Goal: Task Accomplishment & Management: Use online tool/utility

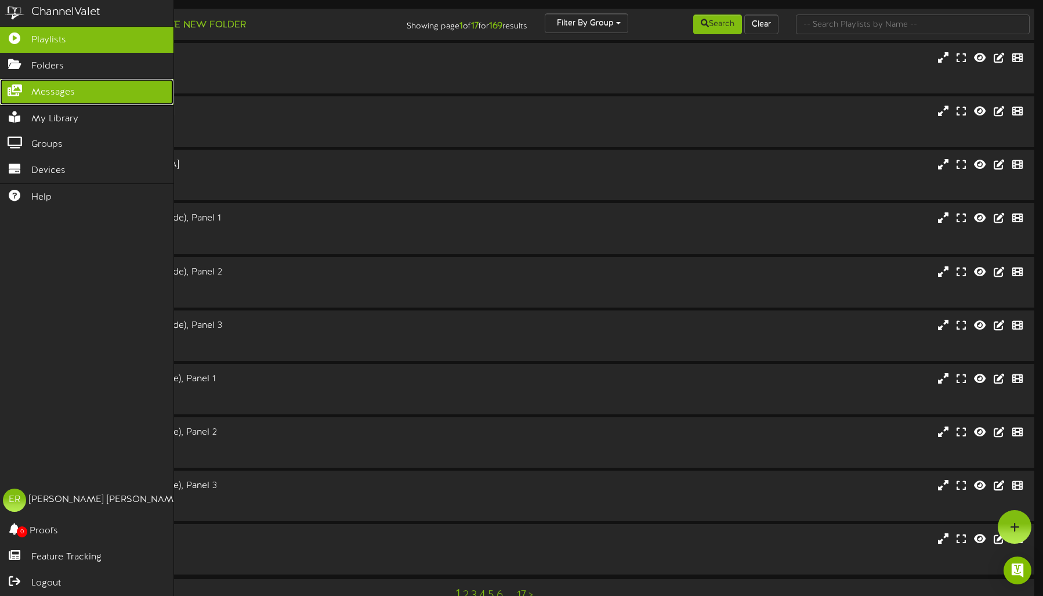
click at [53, 87] on span "Messages" at bounding box center [53, 92] width 44 height 13
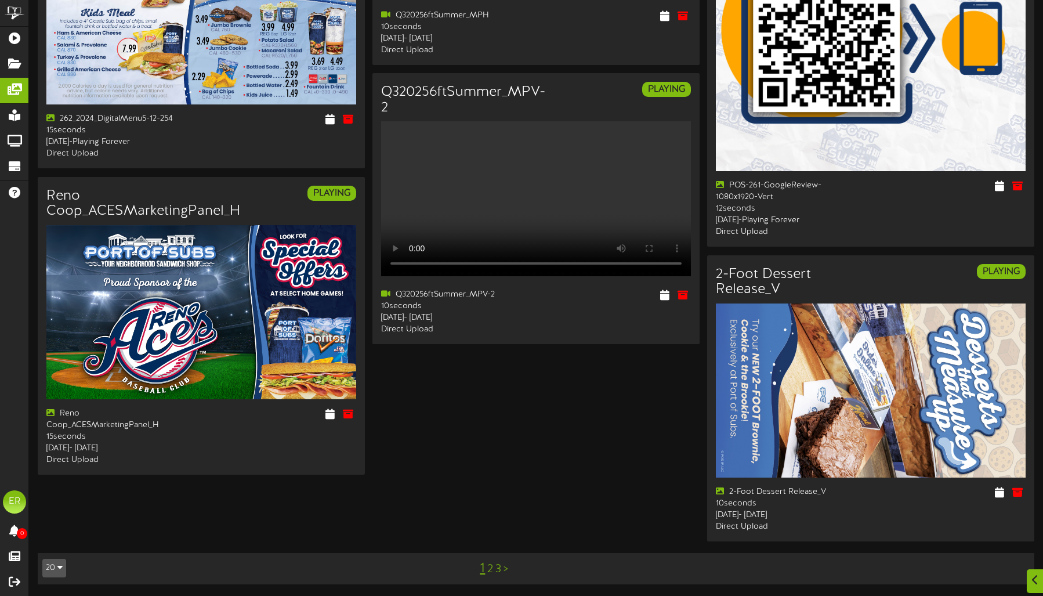
scroll to position [1713, 0]
click at [490, 567] on link "2" at bounding box center [490, 569] width 6 height 13
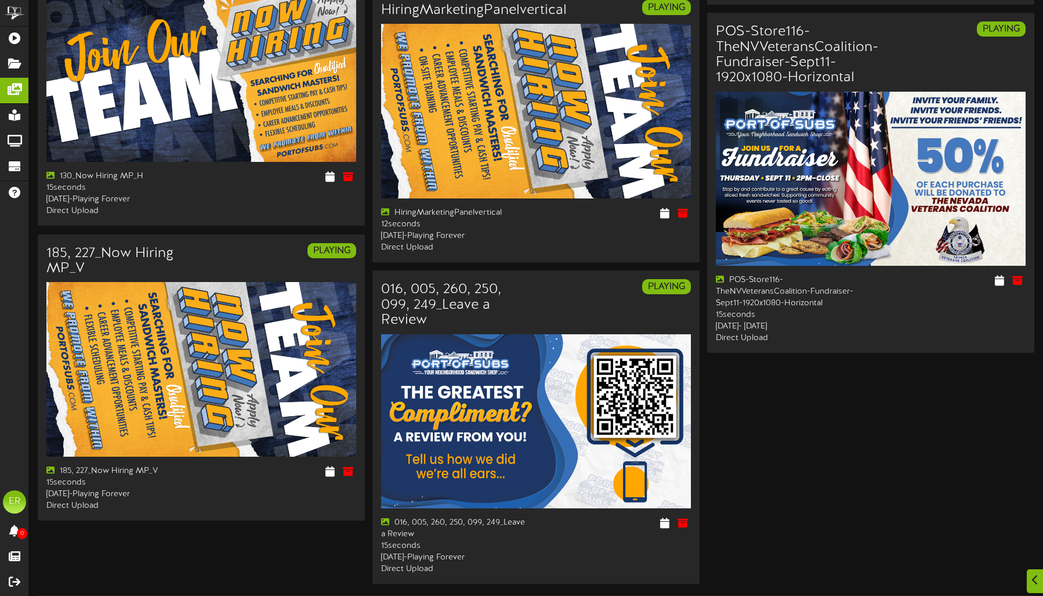
scroll to position [1570, 0]
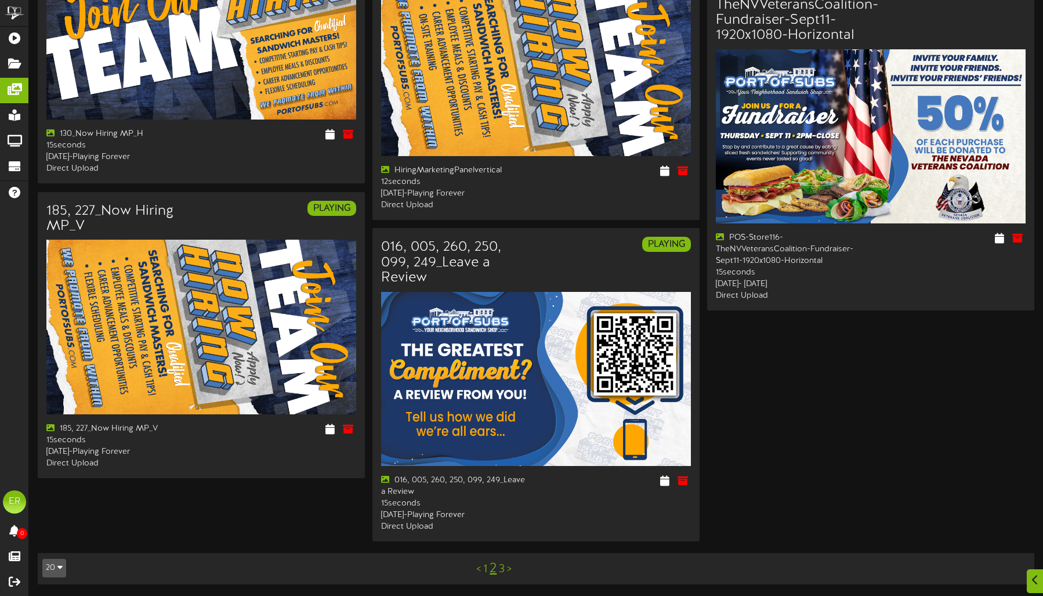
click at [501, 567] on link "3" at bounding box center [502, 569] width 6 height 13
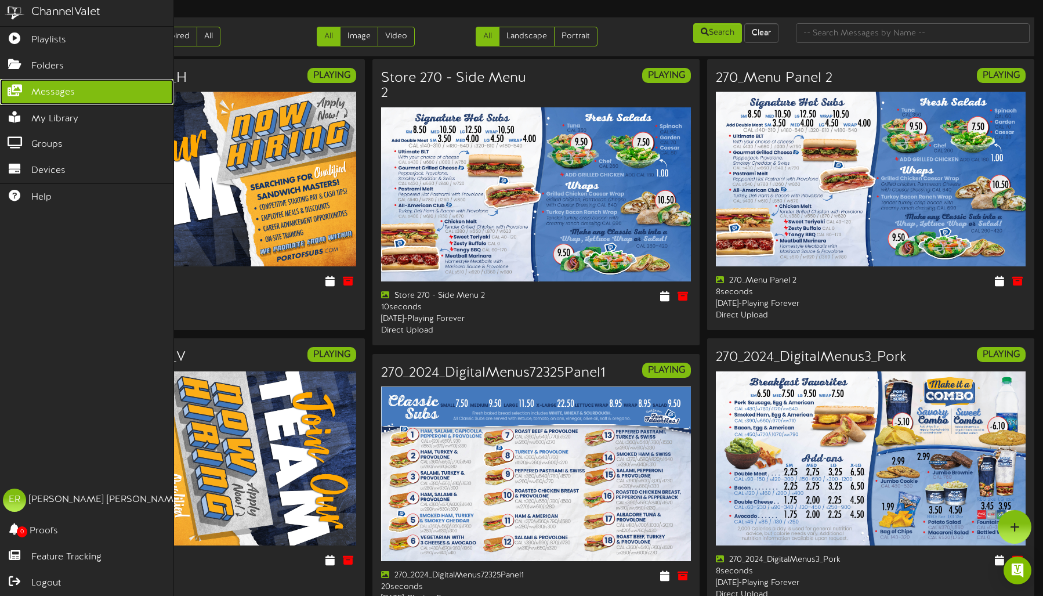
click at [24, 94] on link "Messages" at bounding box center [86, 92] width 173 height 26
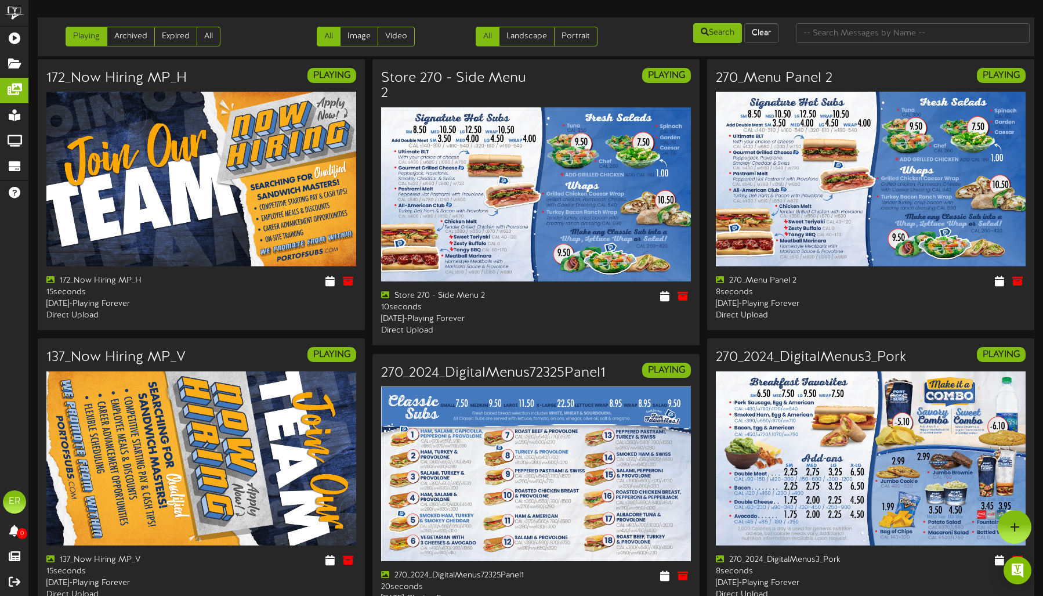
click at [870, 23] on div at bounding box center [912, 33] width 251 height 22
click at [869, 31] on input "text" at bounding box center [913, 33] width 234 height 20
type input "Summer"
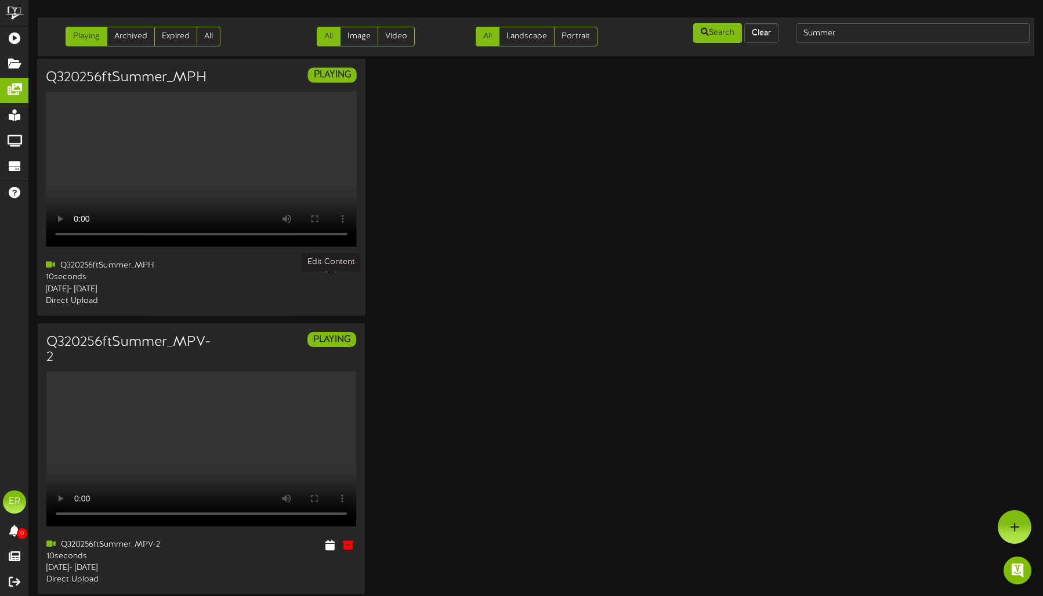
click at [332, 272] on icon at bounding box center [330, 265] width 11 height 13
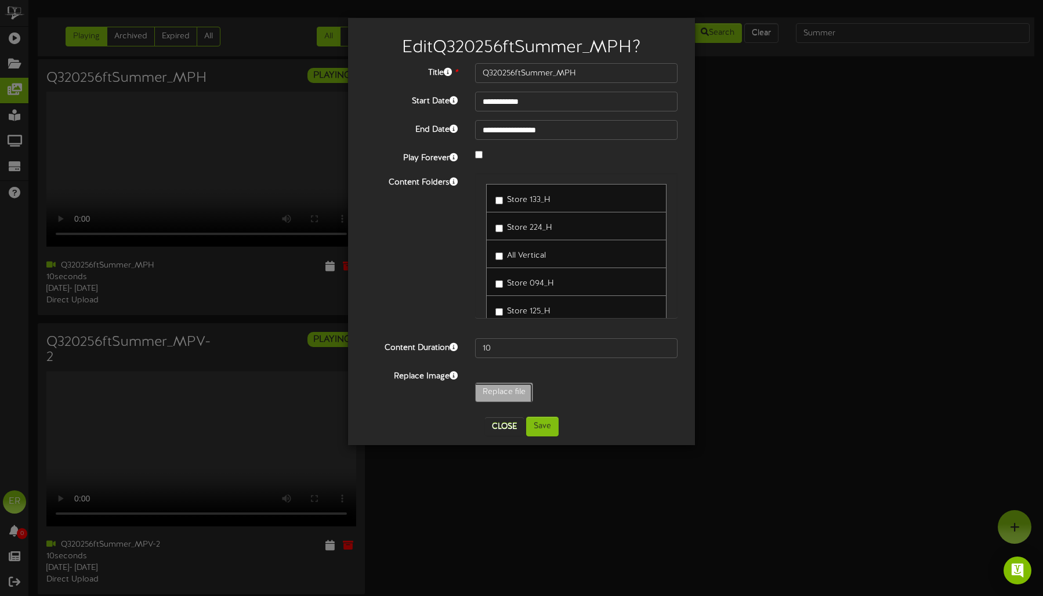
click at [507, 245] on div "**********" at bounding box center [522, 235] width 312 height 345
type input "**********"
type input "Q320256ftFallSports_MPH"
click at [549, 430] on button "Save" at bounding box center [542, 427] width 32 height 20
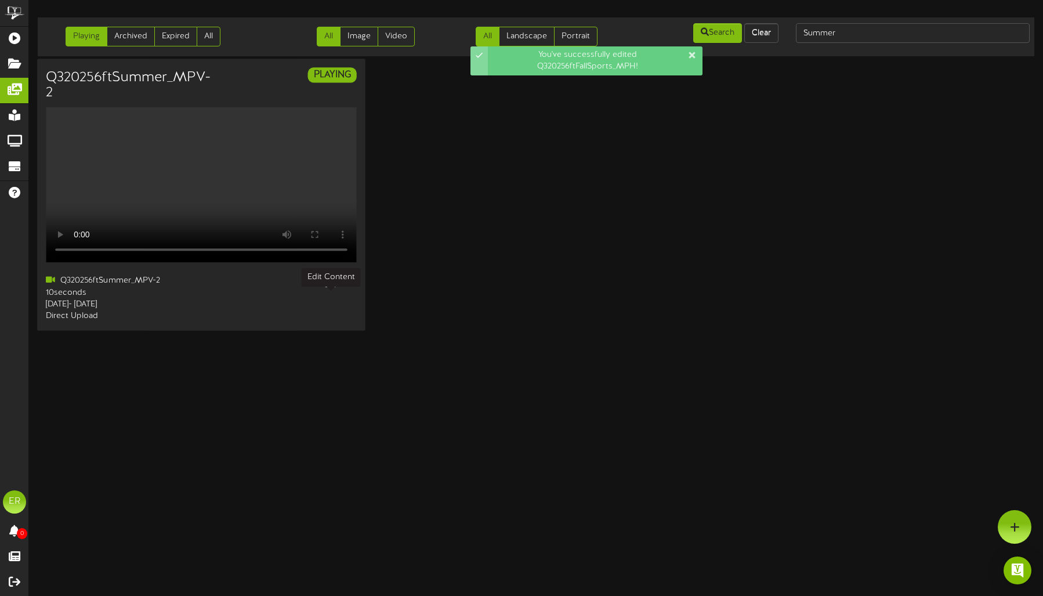
click at [331, 287] on icon at bounding box center [330, 280] width 11 height 13
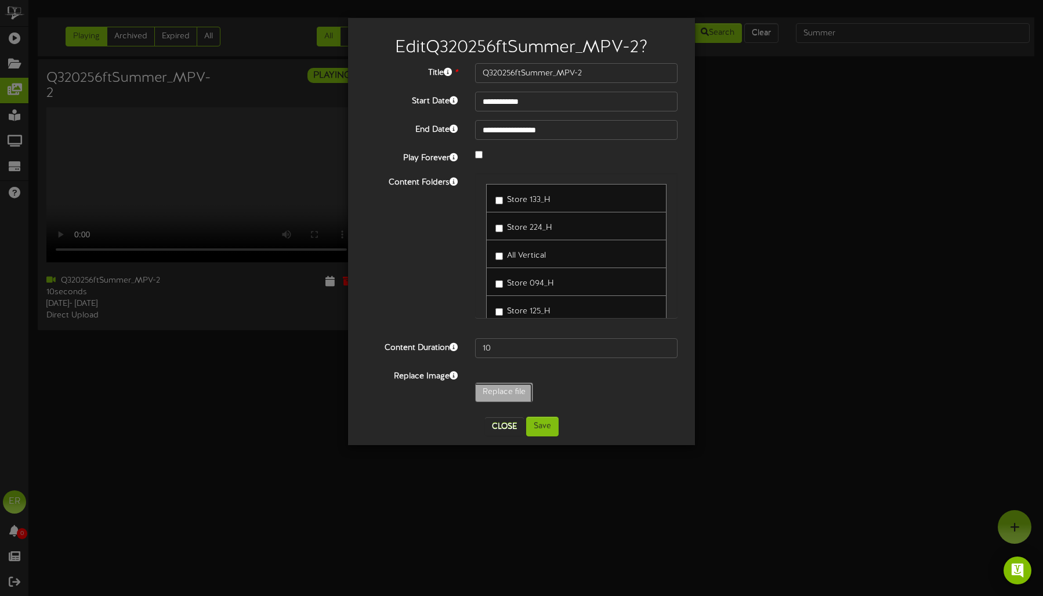
type input "**********"
type input "Q320256ftFallSports_MPV_rotated"
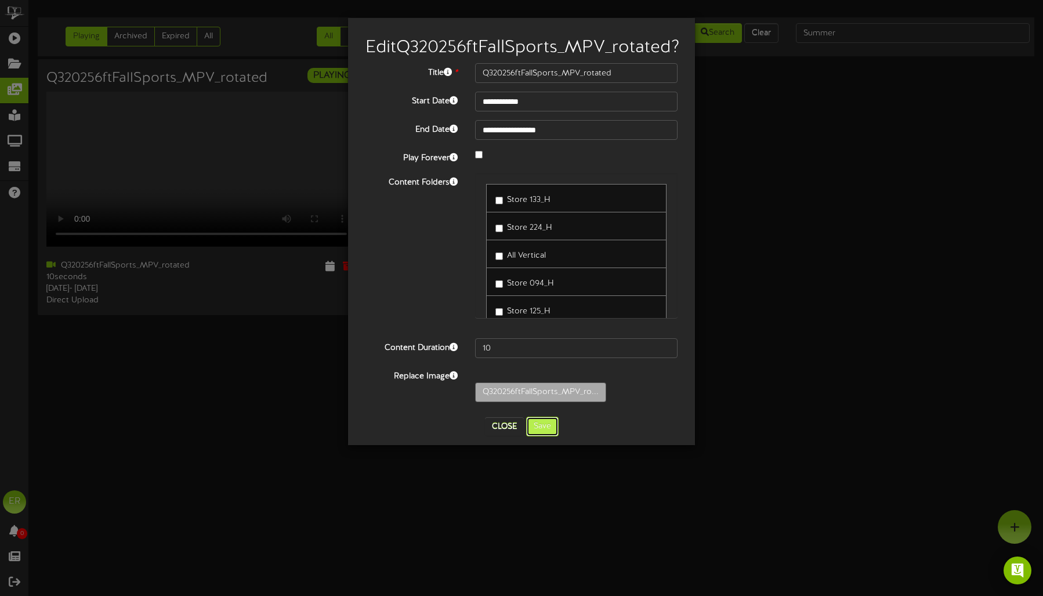
click at [544, 436] on button "Save" at bounding box center [542, 427] width 32 height 20
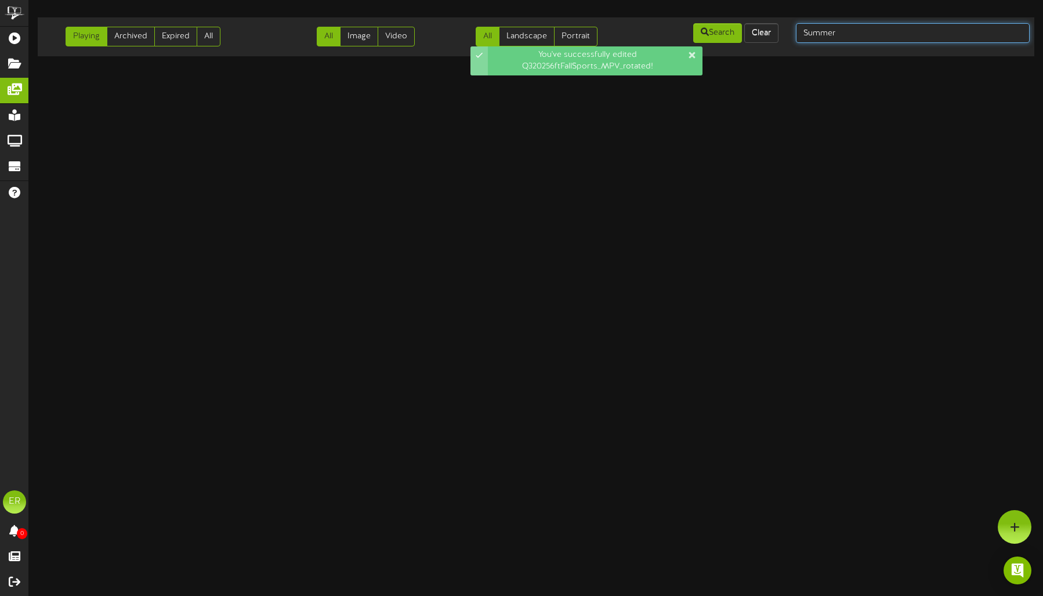
click at [875, 38] on input "Summer" at bounding box center [913, 33] width 234 height 20
drag, startPoint x: 861, startPoint y: 34, endPoint x: 728, endPoint y: 16, distance: 134.0
click at [728, 16] on div "Playing Archived Expired All All Image" at bounding box center [536, 40] width 1032 height 62
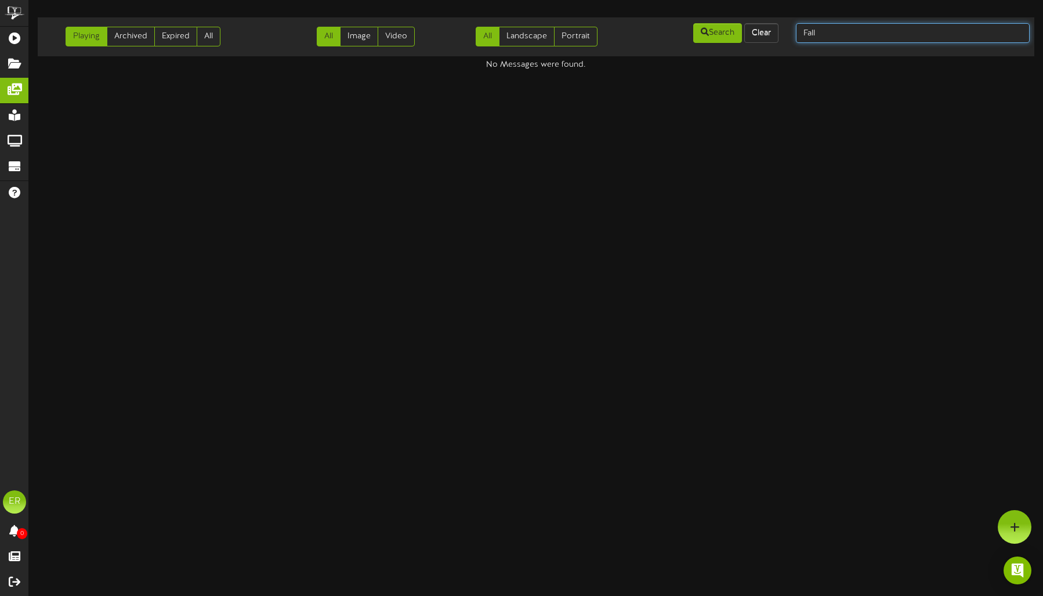
type input "Fall"
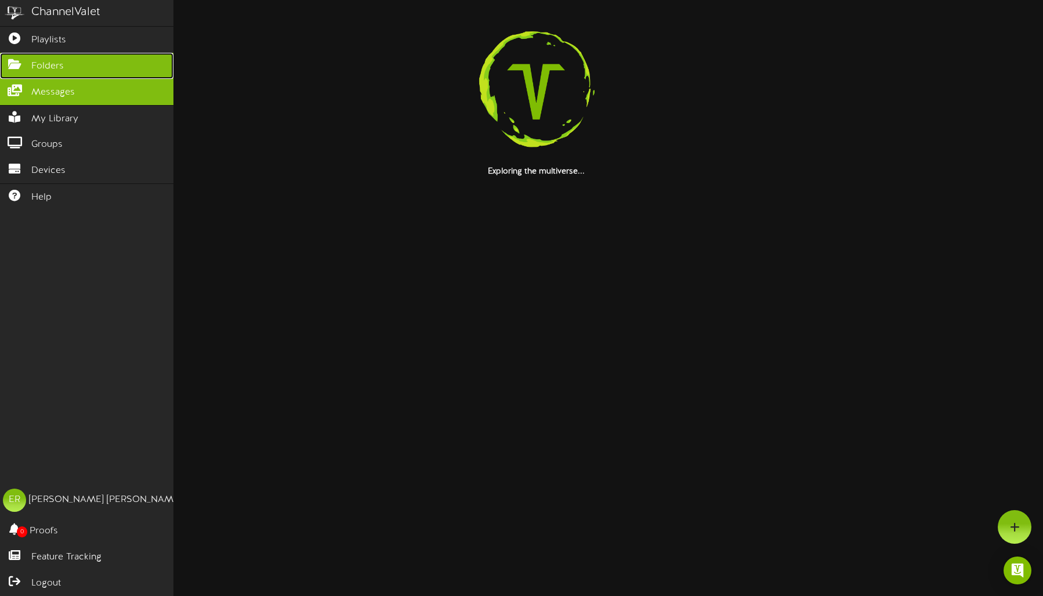
click at [66, 60] on link "Folders" at bounding box center [86, 66] width 173 height 26
